Goal: Transaction & Acquisition: Purchase product/service

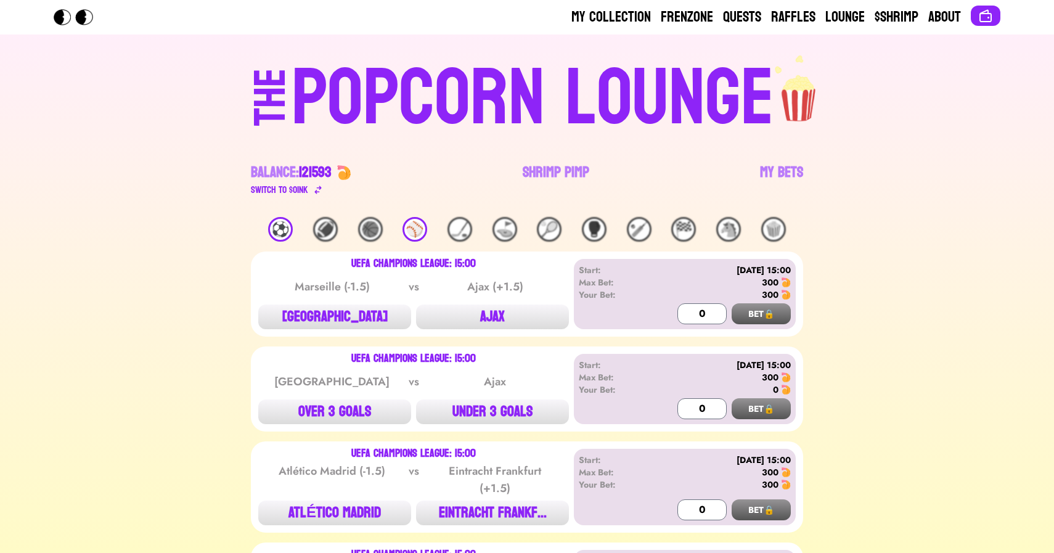
click at [534, 170] on link "Shrimp Pimp" at bounding box center [556, 180] width 67 height 35
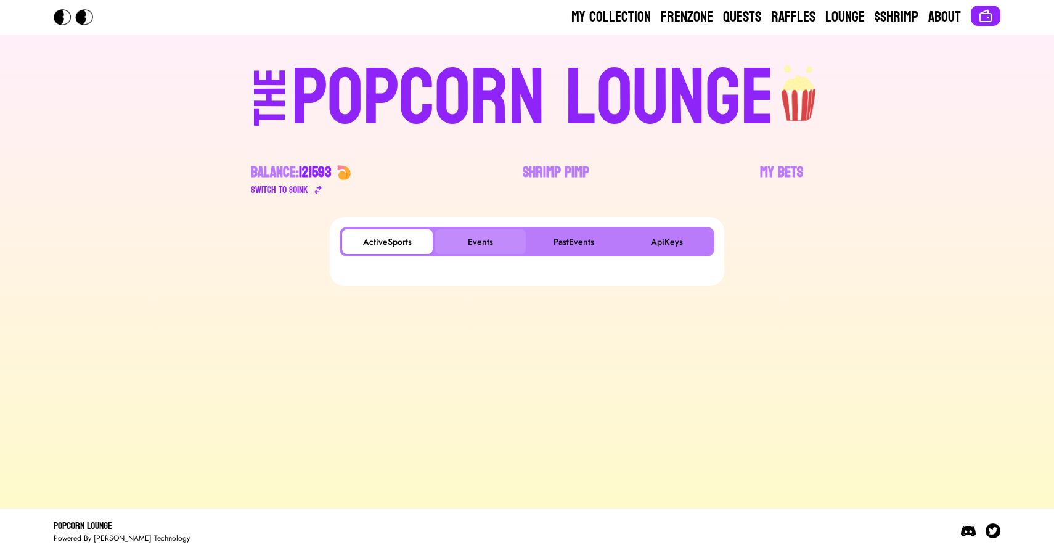
click at [471, 249] on button "Events" at bounding box center [480, 241] width 91 height 25
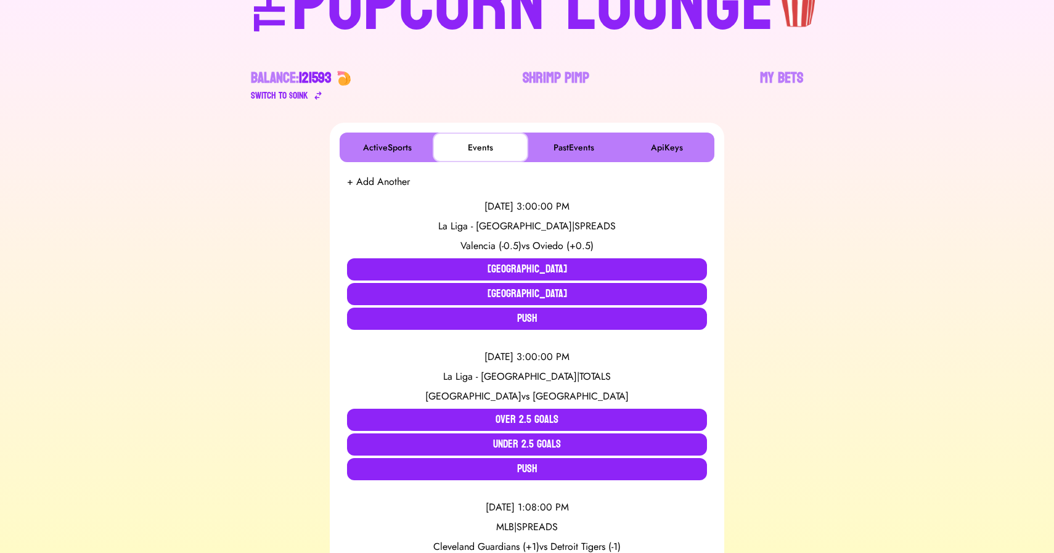
scroll to position [121, 0]
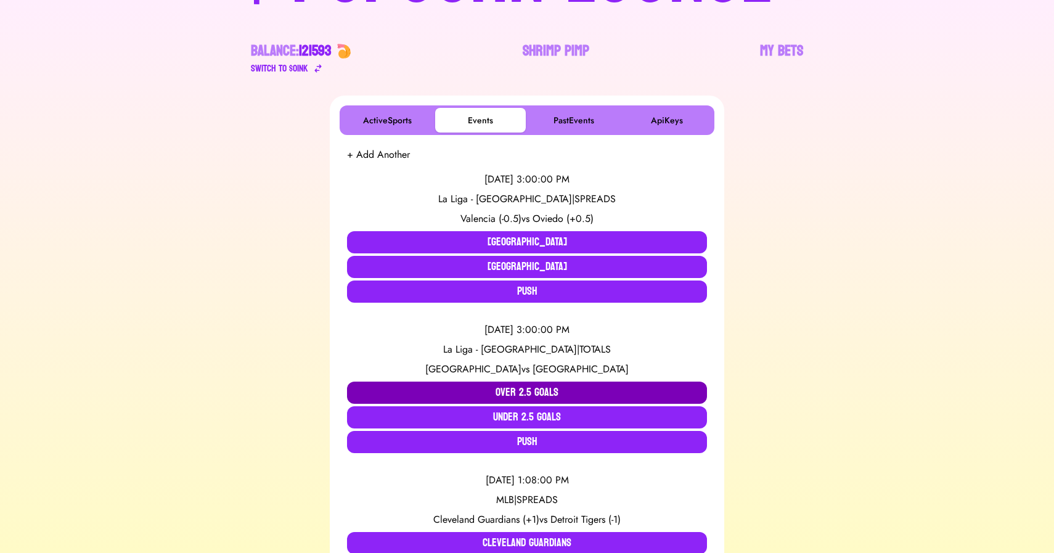
click at [475, 396] on button "Over 2.5 Goals" at bounding box center [527, 393] width 360 height 22
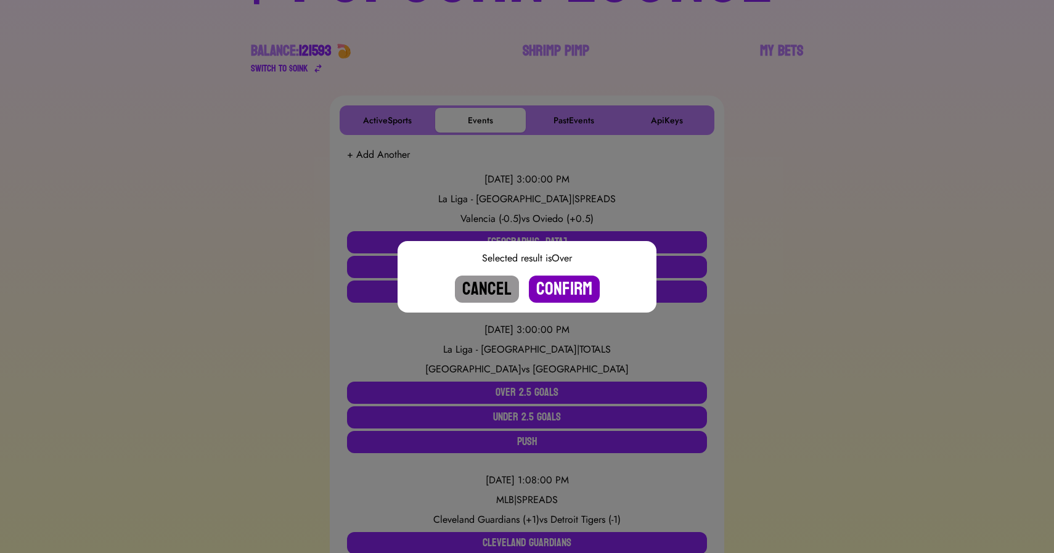
click at [566, 290] on button "Confirm" at bounding box center [564, 289] width 71 height 27
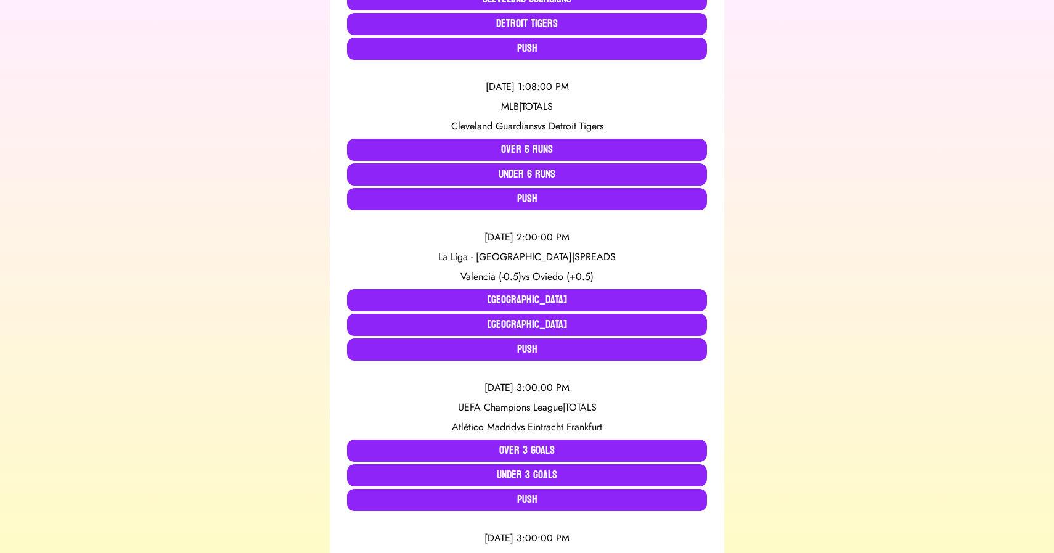
scroll to position [63, 0]
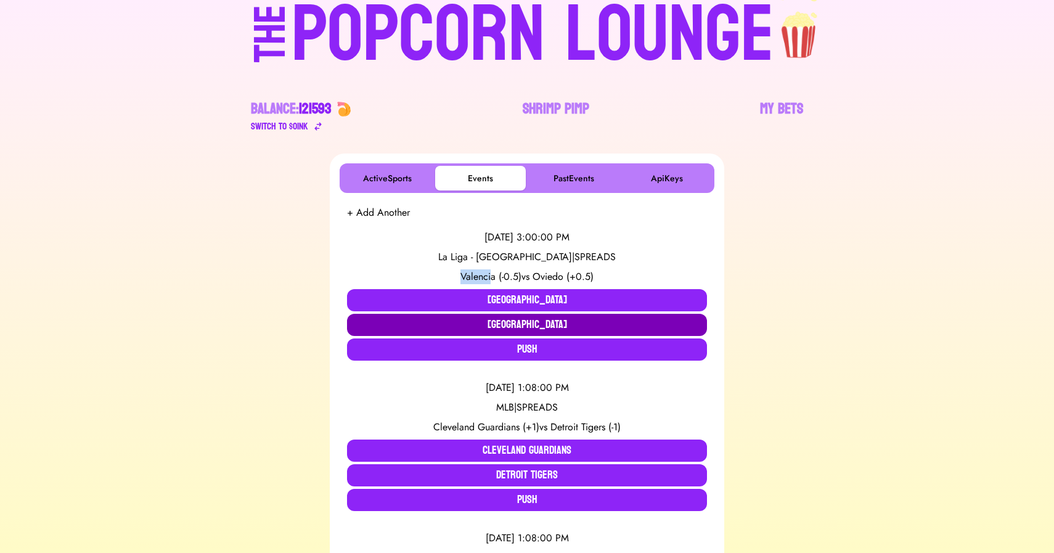
click at [479, 324] on button "[GEOGRAPHIC_DATA]" at bounding box center [527, 325] width 360 height 22
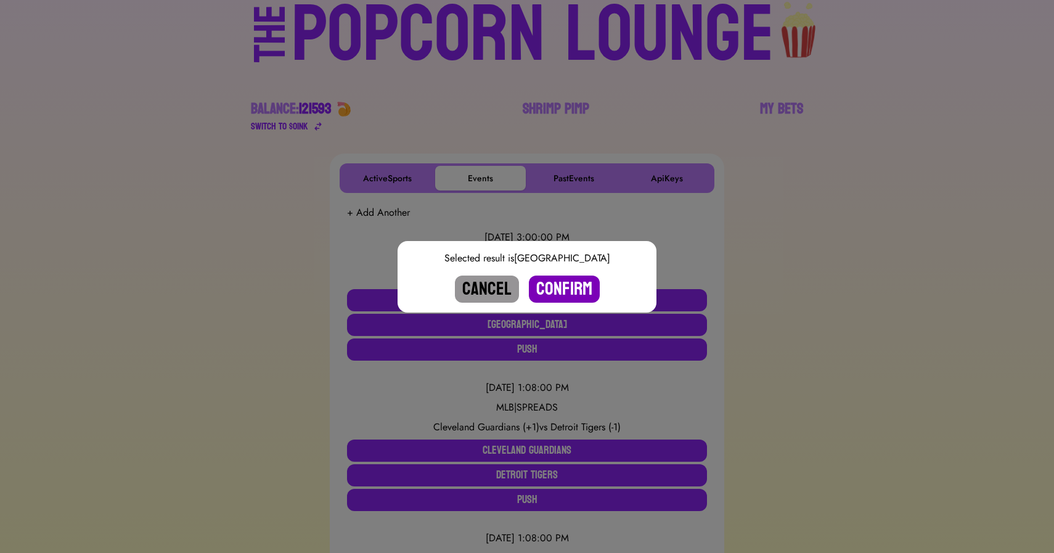
click at [568, 294] on button "Confirm" at bounding box center [564, 289] width 71 height 27
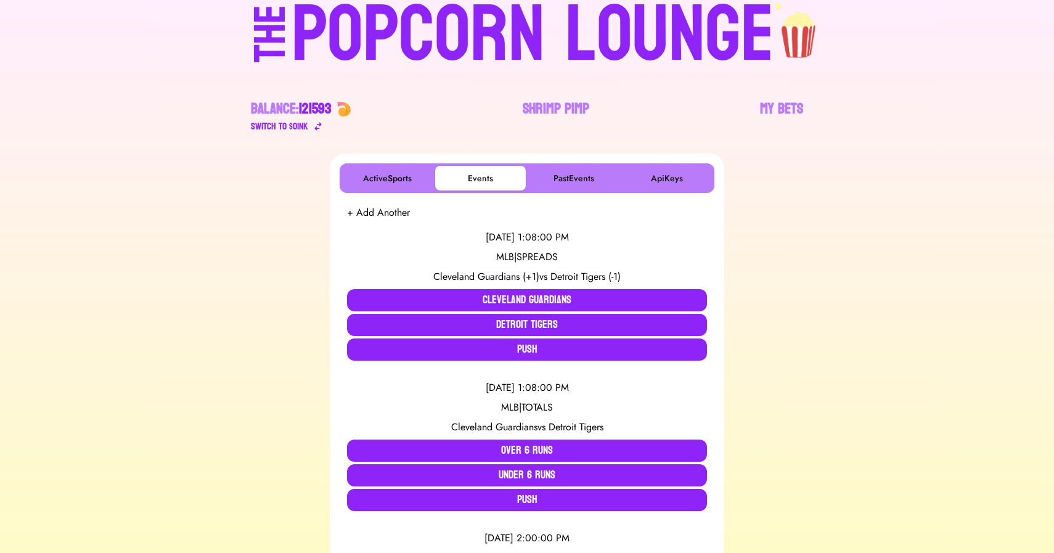
scroll to position [364, 0]
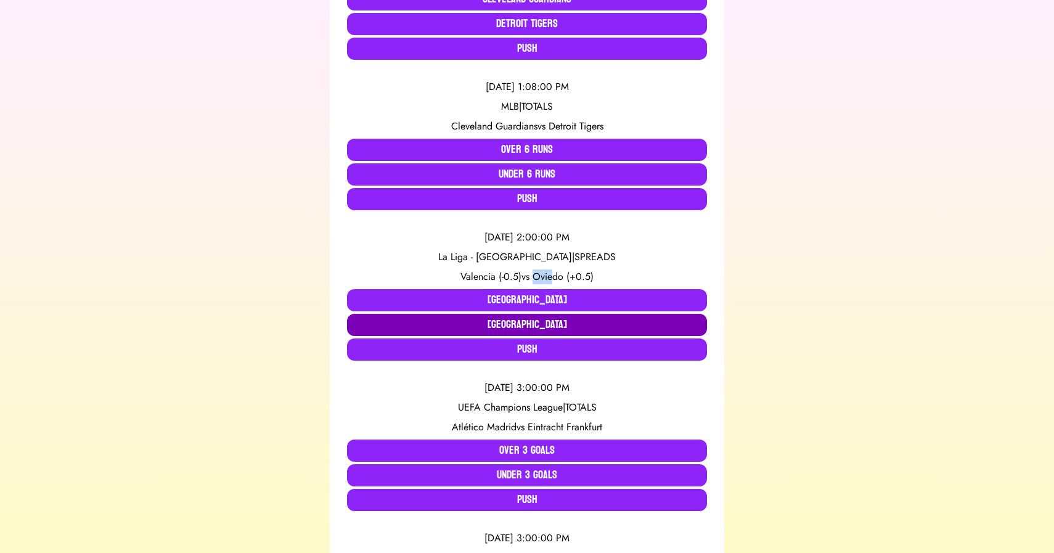
click at [550, 321] on button "[GEOGRAPHIC_DATA]" at bounding box center [527, 325] width 360 height 22
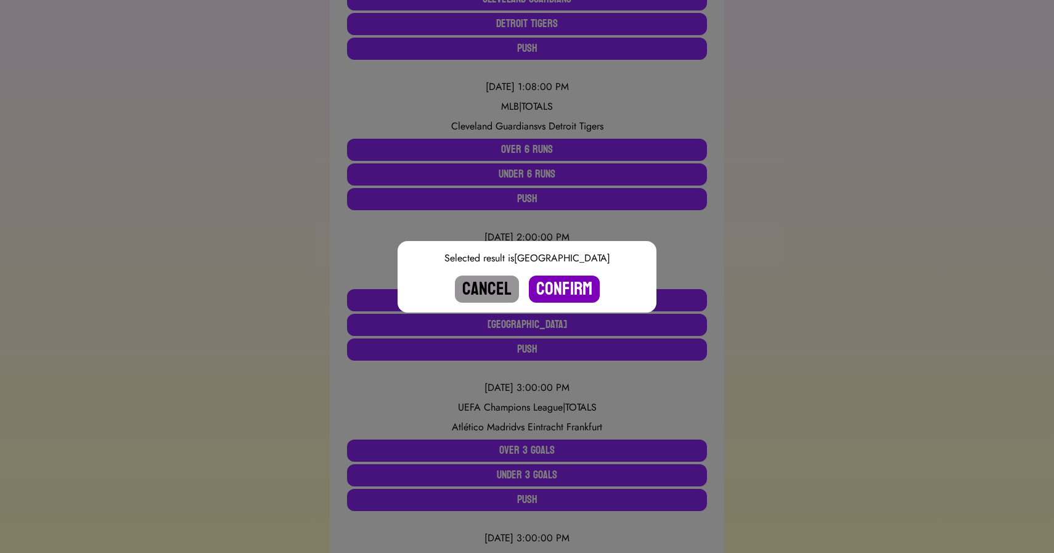
click at [567, 290] on button "Confirm" at bounding box center [564, 289] width 71 height 27
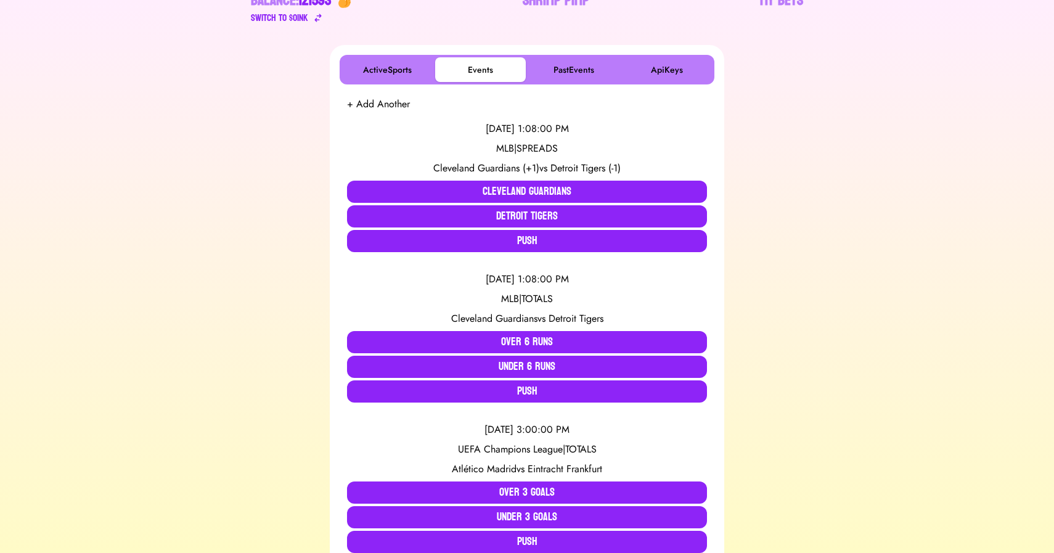
scroll to position [0, 0]
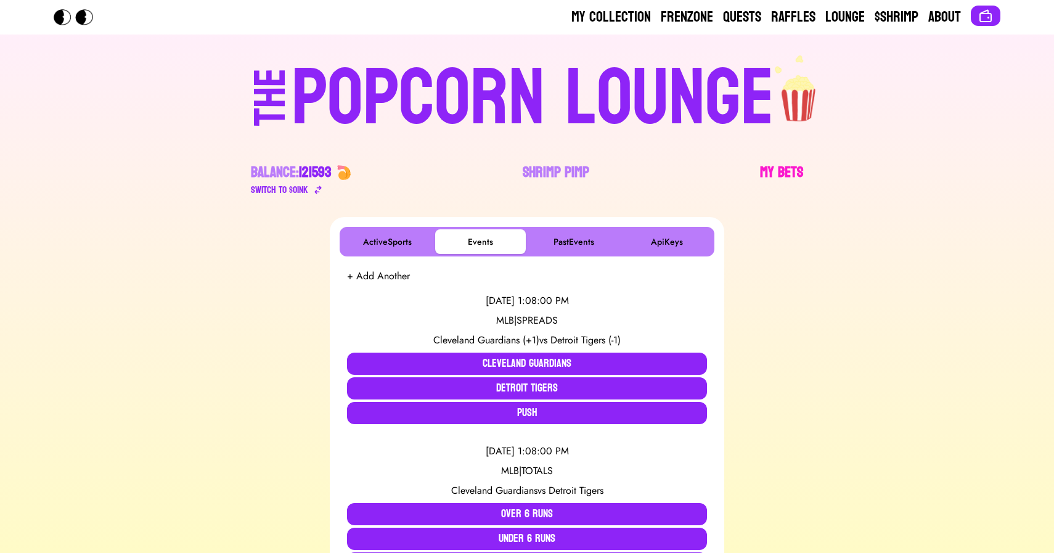
click at [782, 167] on link "My Bets" at bounding box center [781, 180] width 43 height 35
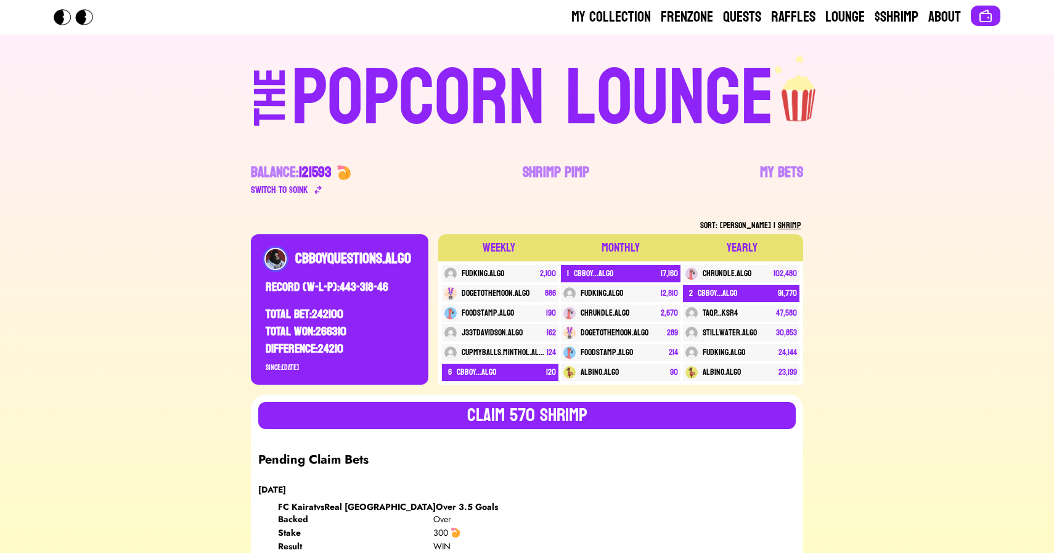
click at [450, 116] on div "POPCORN LOUNGE" at bounding box center [533, 98] width 483 height 79
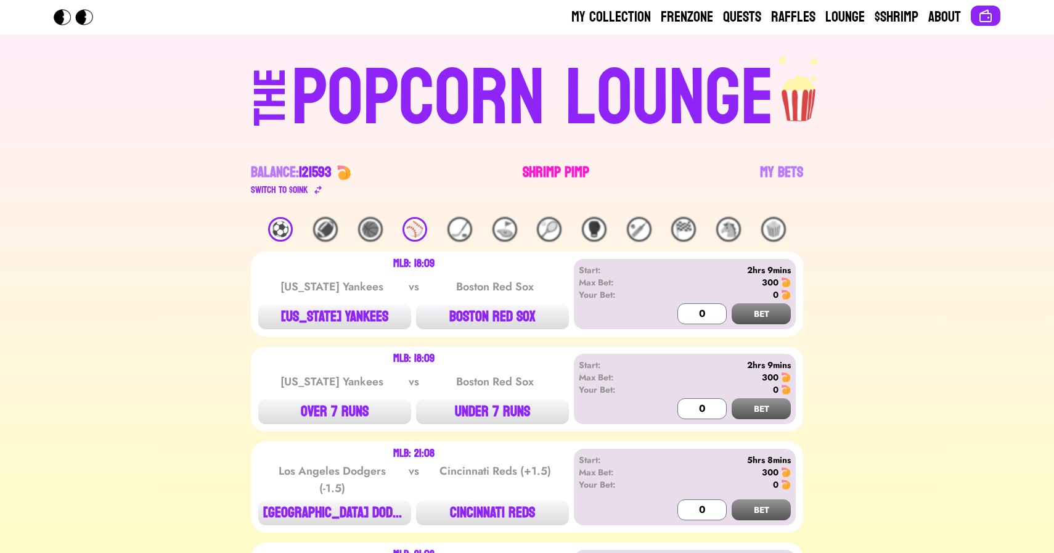
click at [537, 171] on link "Shrimp Pimp" at bounding box center [556, 180] width 67 height 35
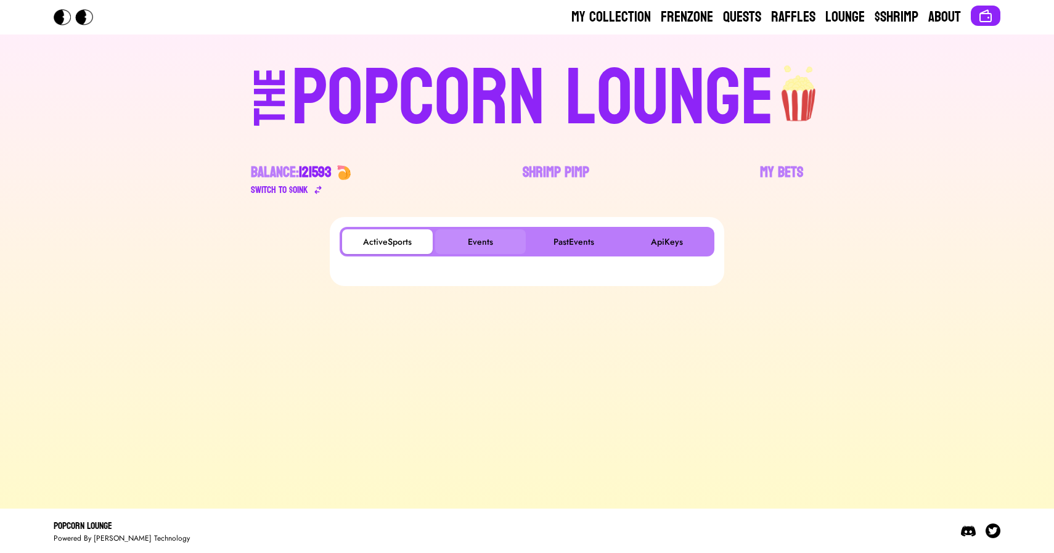
click at [480, 233] on button "Events" at bounding box center [480, 241] width 91 height 25
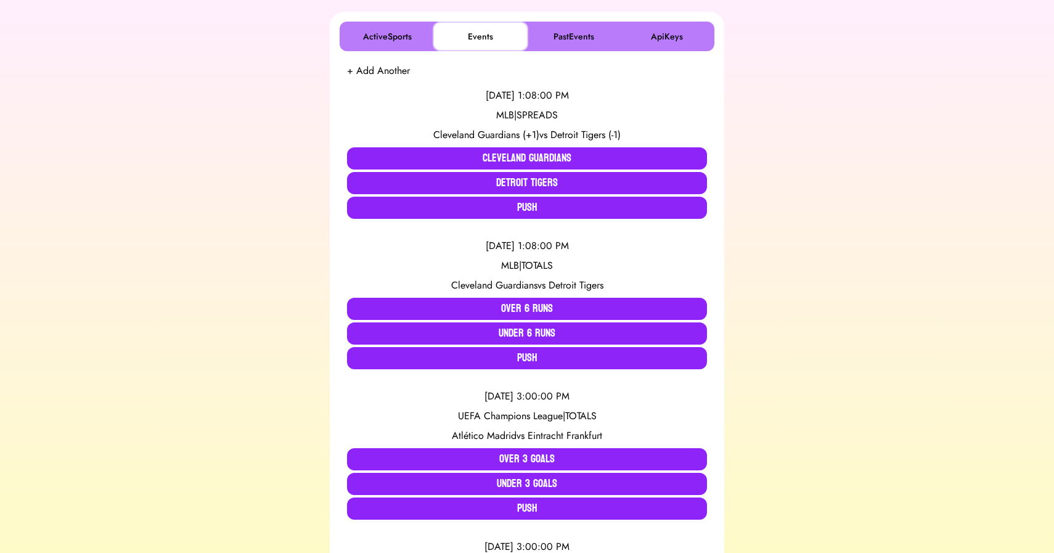
scroll to position [226, 0]
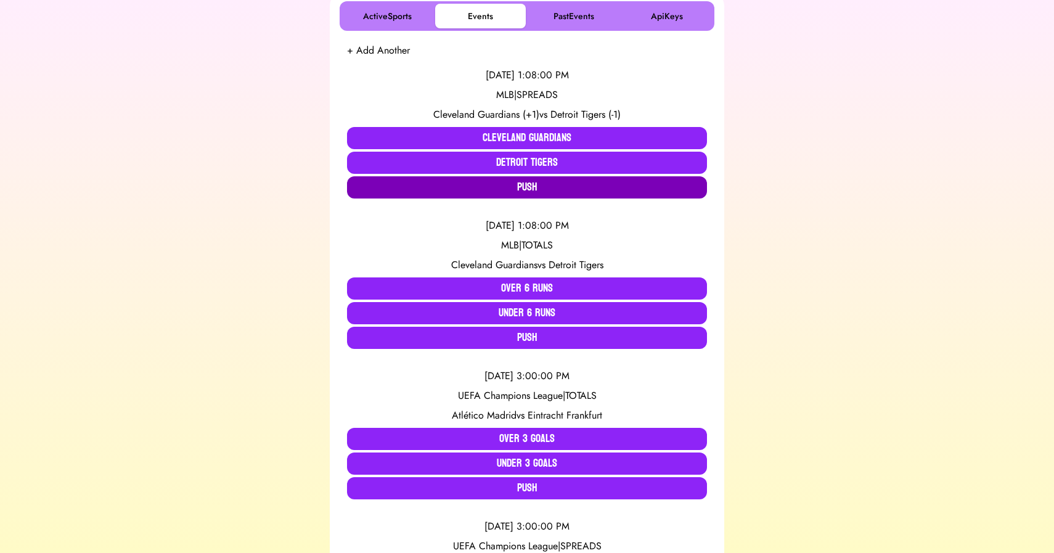
click at [534, 187] on button "Push" at bounding box center [527, 187] width 360 height 22
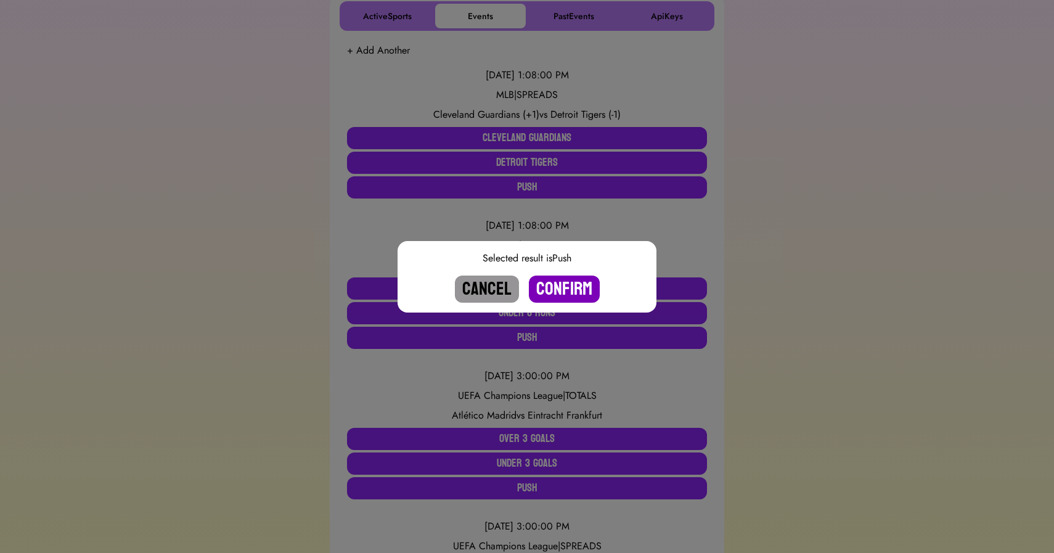
click at [554, 284] on button "Confirm" at bounding box center [564, 289] width 71 height 27
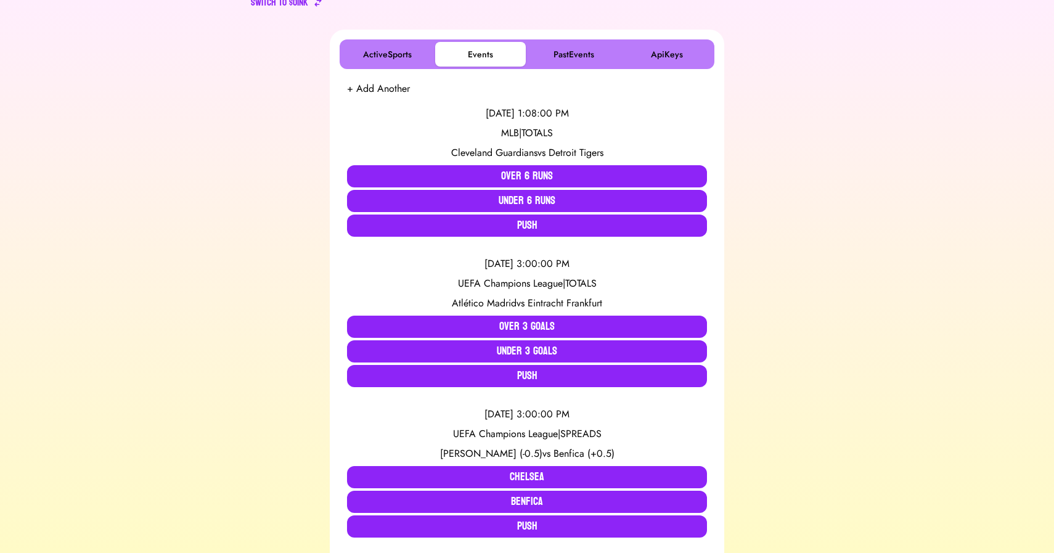
scroll to position [128, 0]
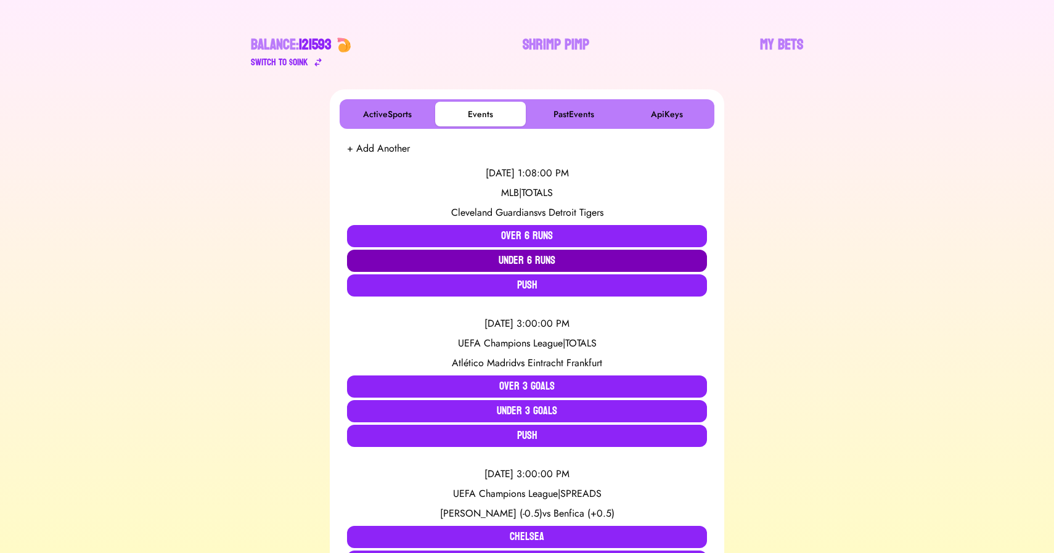
click at [544, 261] on button "Under 6 Runs" at bounding box center [527, 261] width 360 height 22
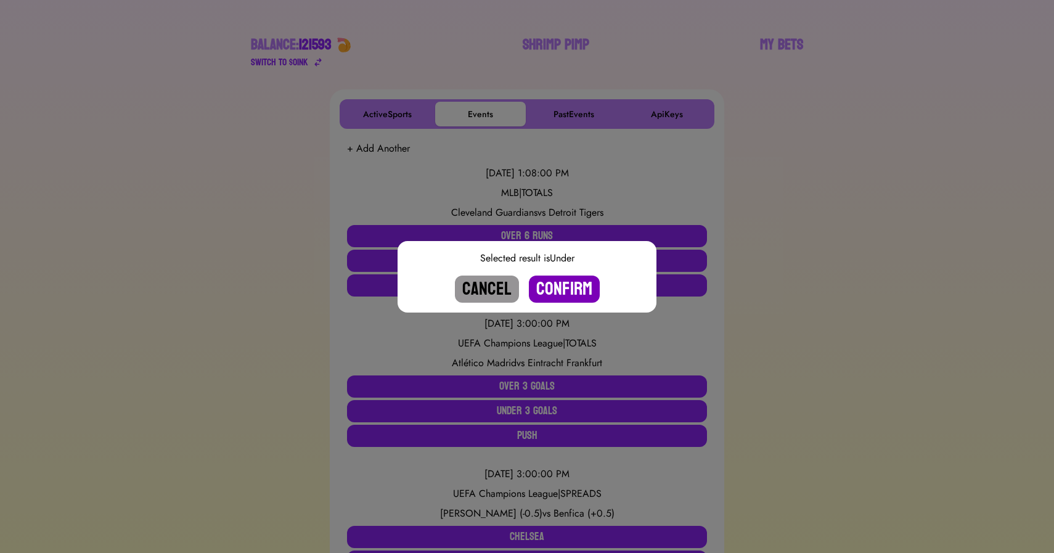
click at [557, 287] on button "Confirm" at bounding box center [564, 289] width 71 height 27
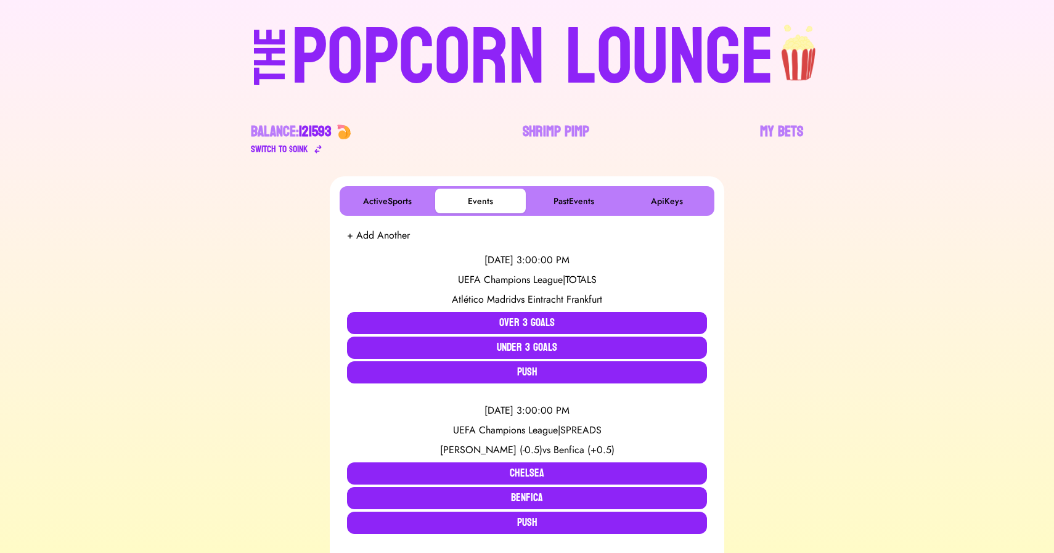
scroll to position [0, 0]
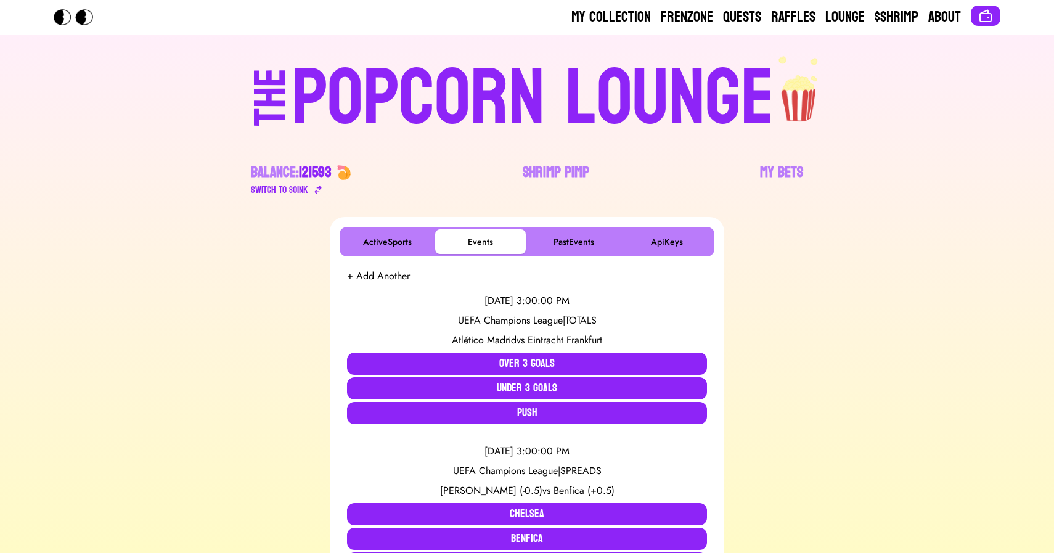
click at [566, 91] on div "POPCORN LOUNGE" at bounding box center [533, 98] width 483 height 79
